Goal: Find contact information: Find contact information

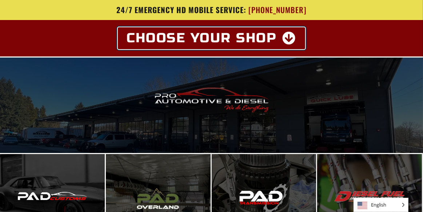
click at [290, 38] on icon at bounding box center [289, 38] width 14 height 13
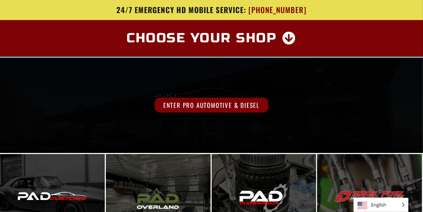
click at [218, 102] on span "Enter Pro Automotive & Diesel" at bounding box center [212, 105] width 114 height 15
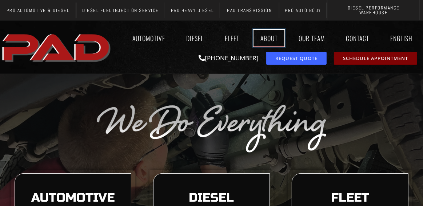
click at [268, 35] on link "About" at bounding box center [269, 38] width 31 height 17
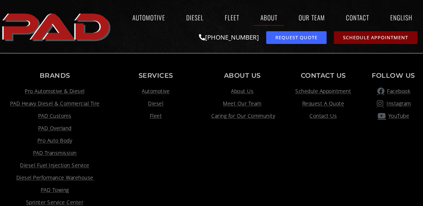
scroll to position [912, 0]
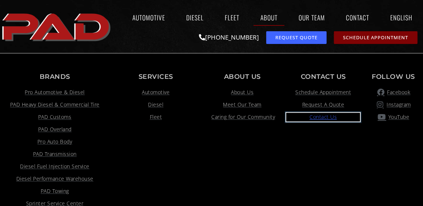
click at [326, 115] on span "Contact Us" at bounding box center [323, 117] width 27 height 9
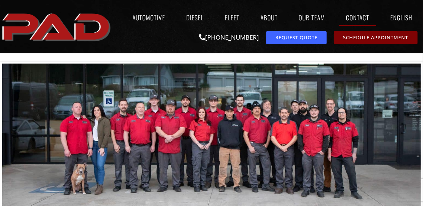
scroll to position [109, 0]
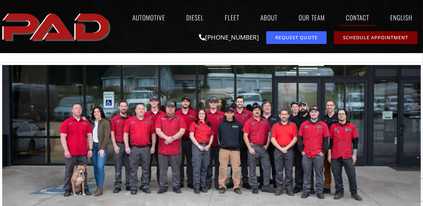
click at [196, 123] on img at bounding box center [211, 141] width 419 height 153
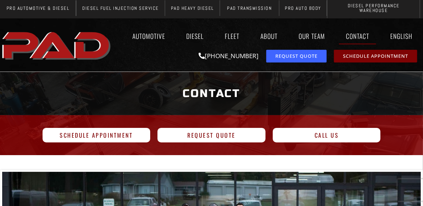
scroll to position [0, 0]
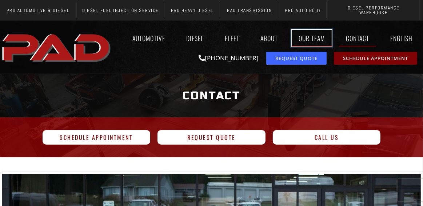
click at [311, 33] on link "Our Team" at bounding box center [312, 38] width 40 height 17
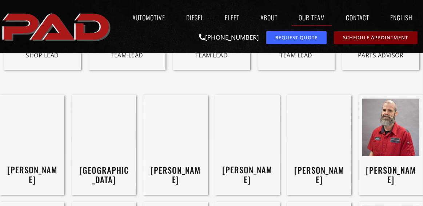
scroll to position [873, 0]
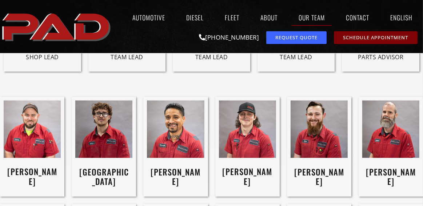
click at [172, 128] on img at bounding box center [175, 129] width 57 height 57
click at [245, 117] on img at bounding box center [247, 129] width 57 height 57
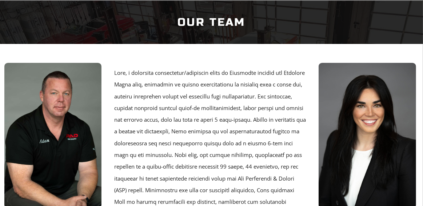
scroll to position [0, 0]
